Goal: Navigation & Orientation: Find specific page/section

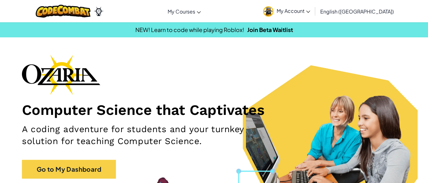
click at [106, 181] on div "Computer Science that Captivates A coding adventure for students and your turnk…" at bounding box center [214, 120] width 384 height 130
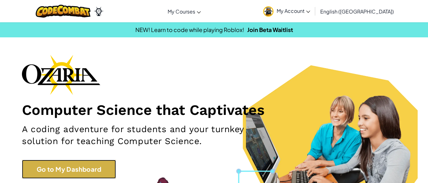
click at [109, 174] on link "Go to My Dashboard" at bounding box center [69, 169] width 94 height 19
